Goal: Transaction & Acquisition: Purchase product/service

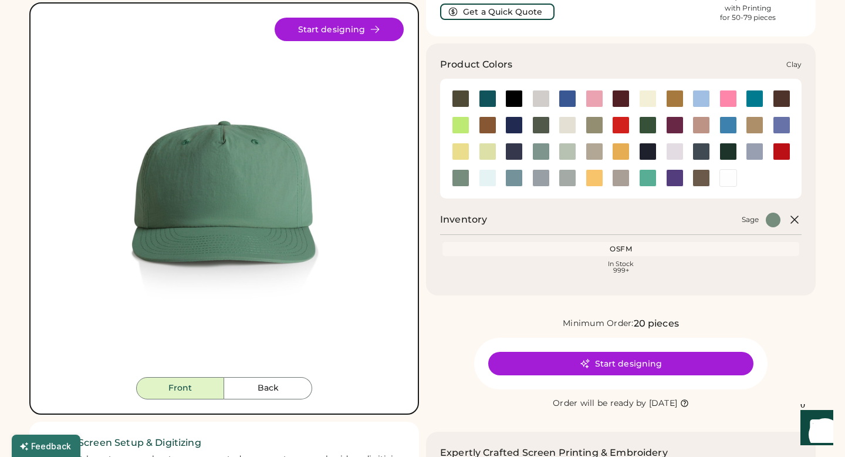
scroll to position [86, 0]
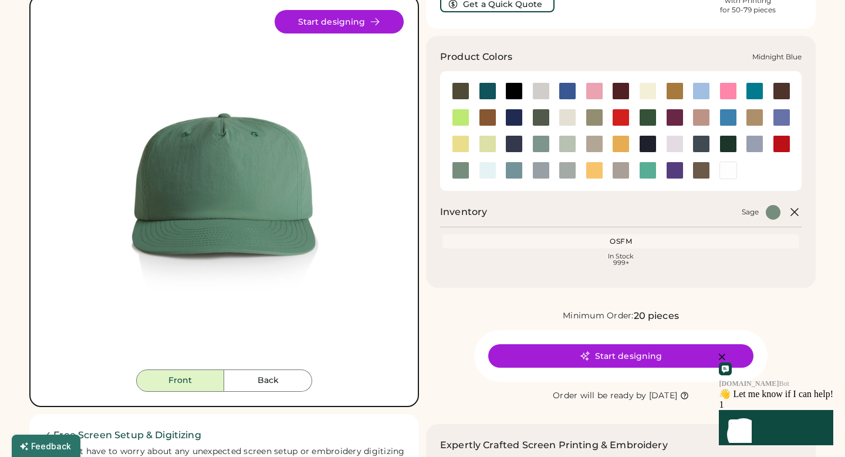
click at [515, 147] on div at bounding box center [514, 144] width 18 height 18
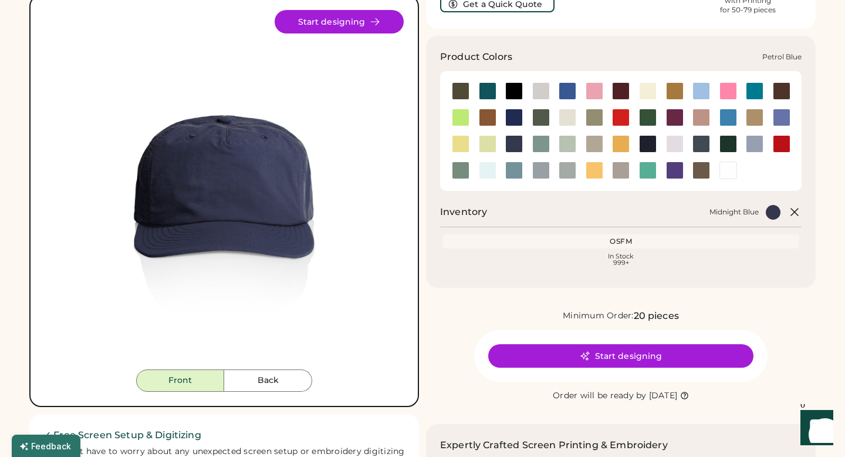
click at [700, 143] on div at bounding box center [702, 144] width 18 height 18
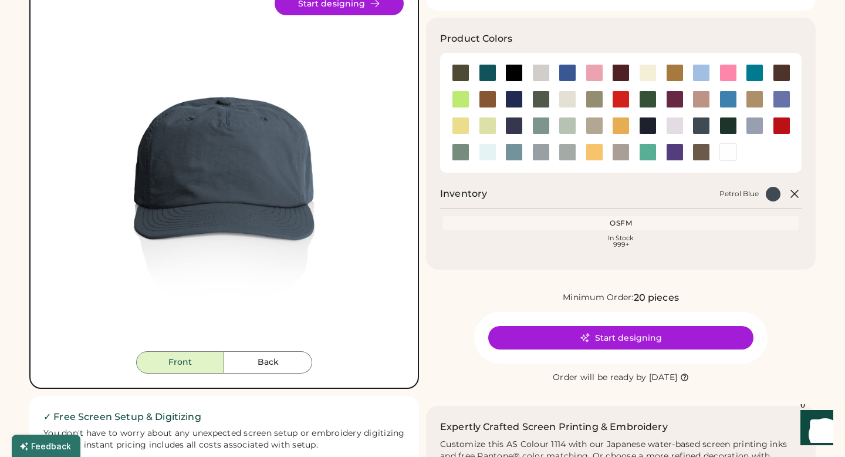
scroll to position [113, 0]
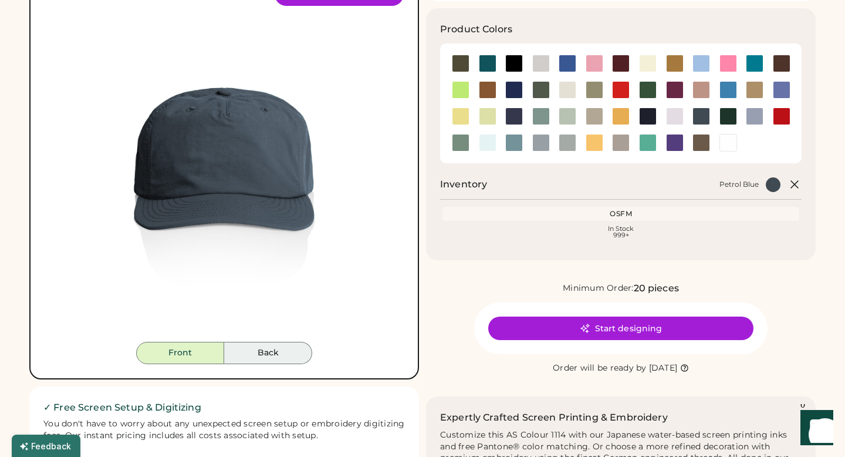
click at [277, 353] on button "Back" at bounding box center [268, 353] width 88 height 22
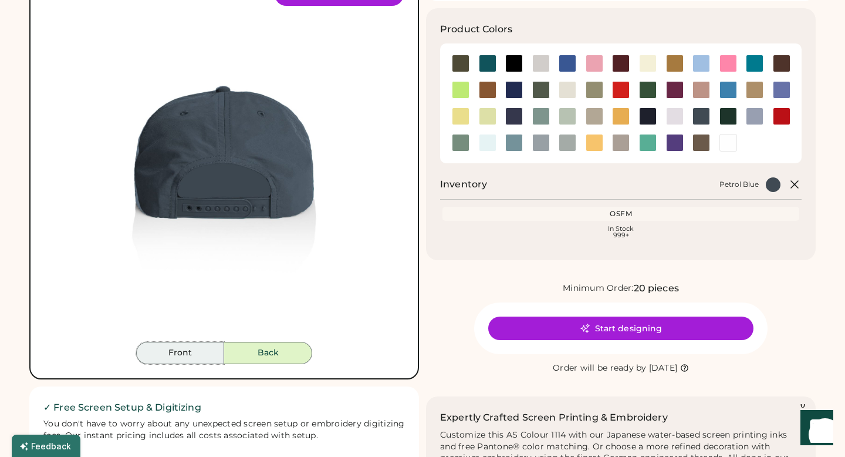
click at [176, 349] on button "Front" at bounding box center [180, 353] width 88 height 22
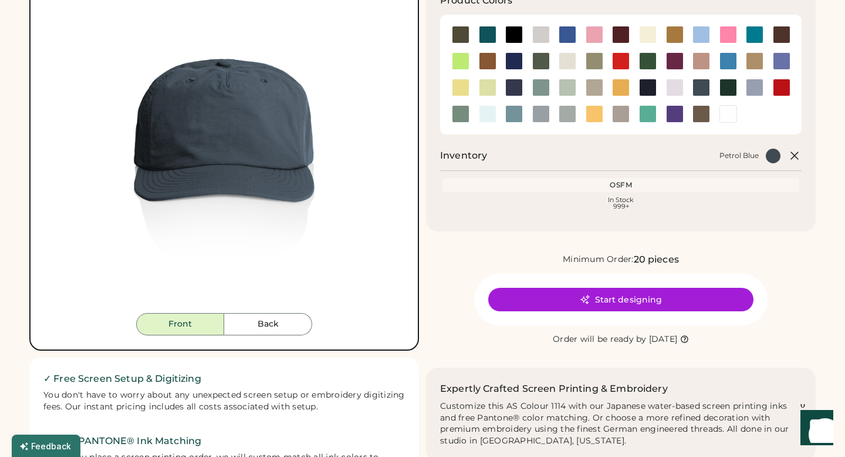
scroll to position [149, 0]
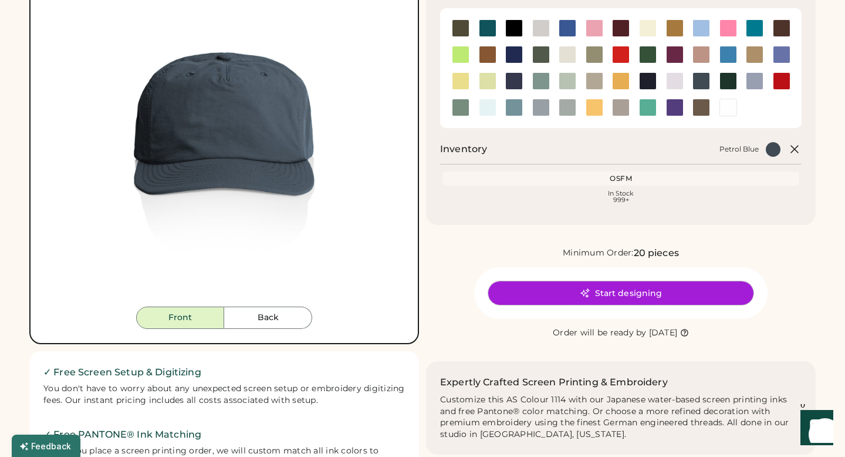
click at [579, 300] on button "Start designing" at bounding box center [620, 292] width 265 height 23
